Goal: Task Accomplishment & Management: Complete application form

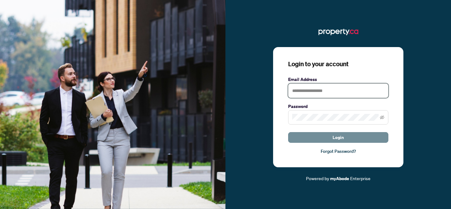
type input "**********"
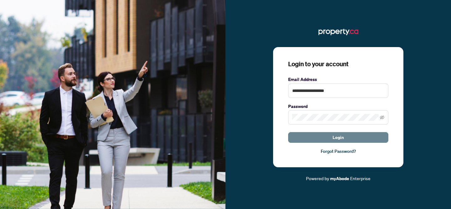
click at [319, 139] on button "Login" at bounding box center [338, 137] width 100 height 11
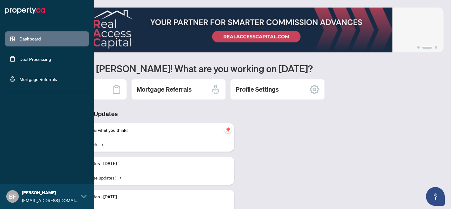
click at [41, 59] on link "Deal Processing" at bounding box center [35, 59] width 32 height 6
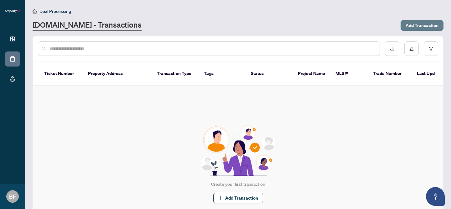
click at [429, 26] on span "Add Transaction" at bounding box center [422, 25] width 33 height 10
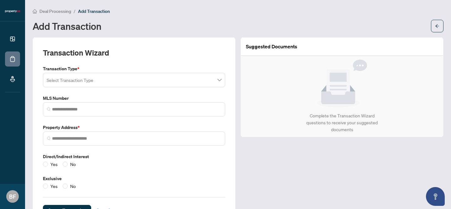
scroll to position [5, 0]
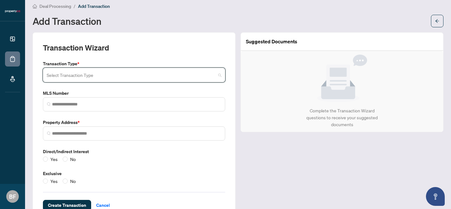
click at [215, 75] on input "search" at bounding box center [131, 76] width 169 height 14
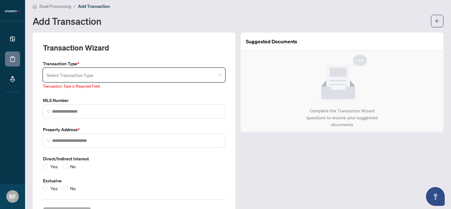
click at [215, 75] on input "search" at bounding box center [131, 76] width 169 height 14
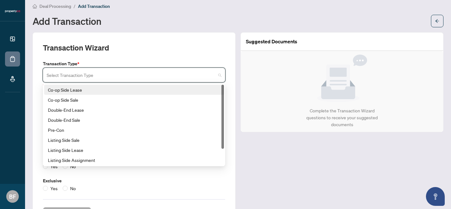
click at [213, 91] on div "Co-op Side Lease" at bounding box center [134, 89] width 172 height 7
